Goal: Transaction & Acquisition: Purchase product/service

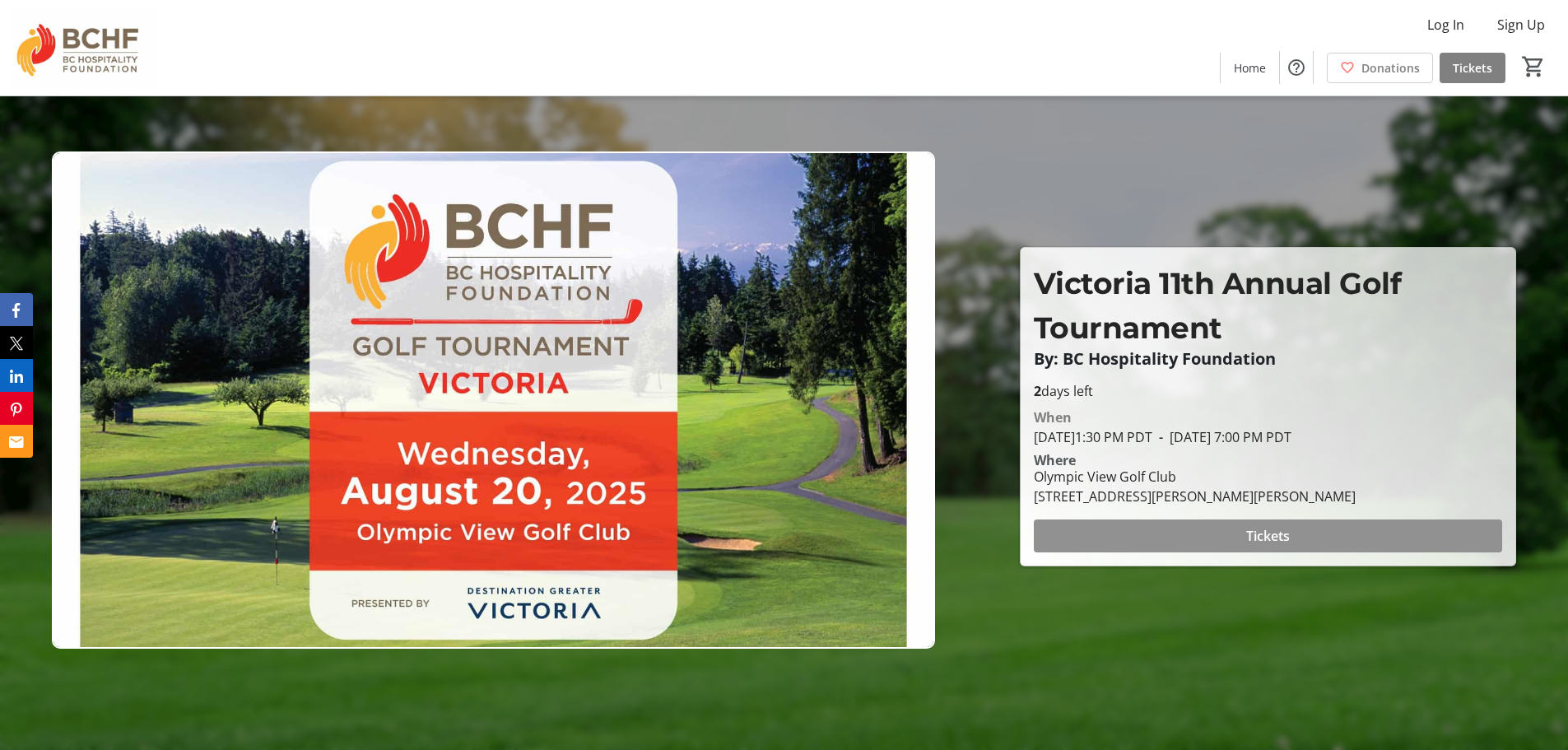
click at [1279, 531] on span "Tickets" at bounding box center [1268, 535] width 44 height 19
click at [1266, 531] on span "Tickets" at bounding box center [1268, 535] width 44 height 19
